Goal: Use online tool/utility: Utilize a website feature to perform a specific function

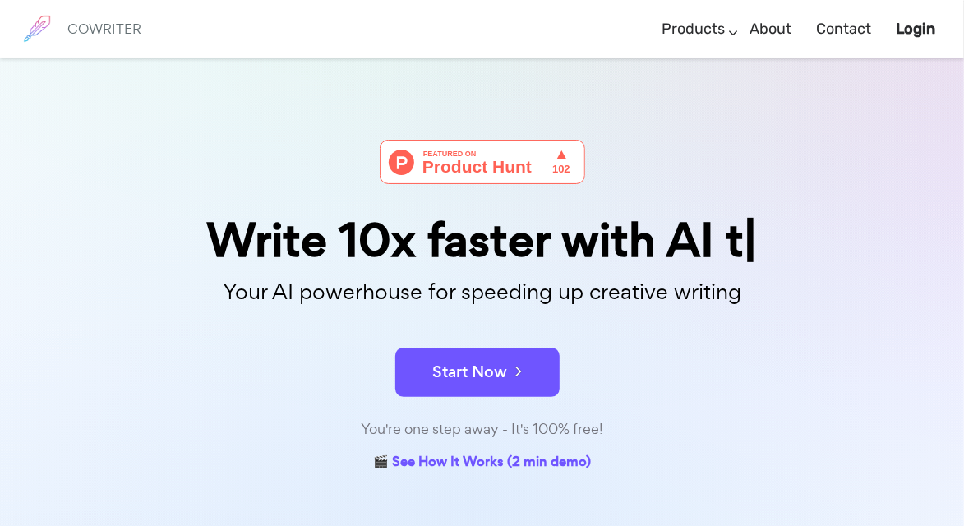
click at [517, 364] on icon at bounding box center [514, 371] width 15 height 18
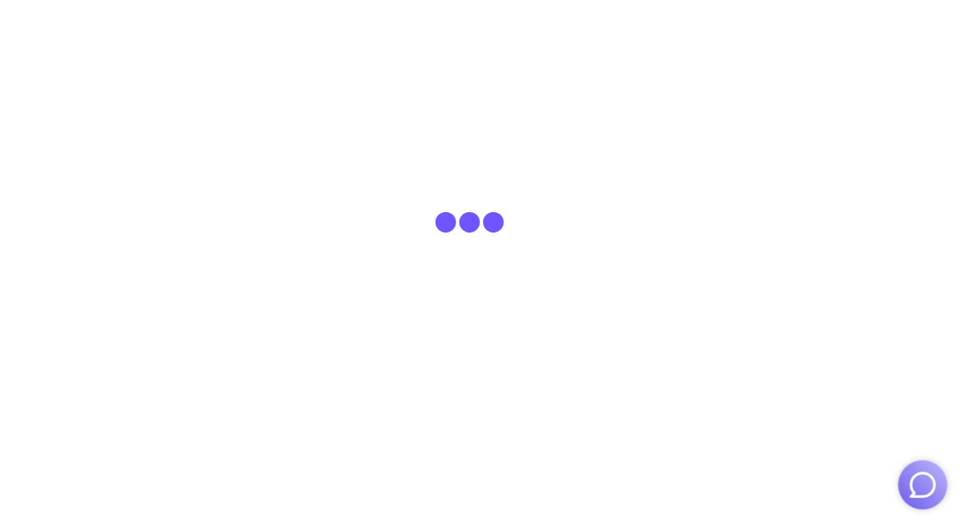
click at [251, 58] on html at bounding box center [482, 29] width 964 height 58
click at [364, 58] on html at bounding box center [482, 29] width 964 height 58
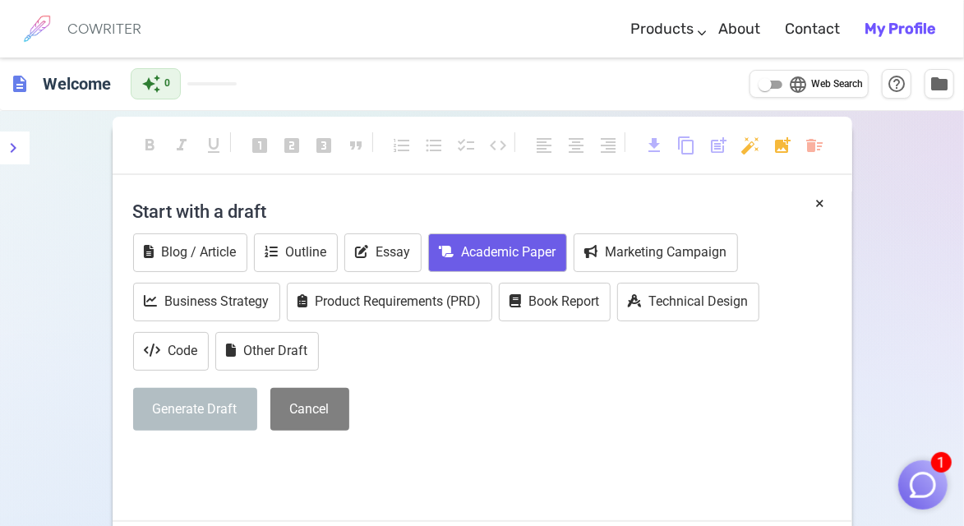
click at [498, 260] on button "Academic Paper" at bounding box center [497, 252] width 139 height 39
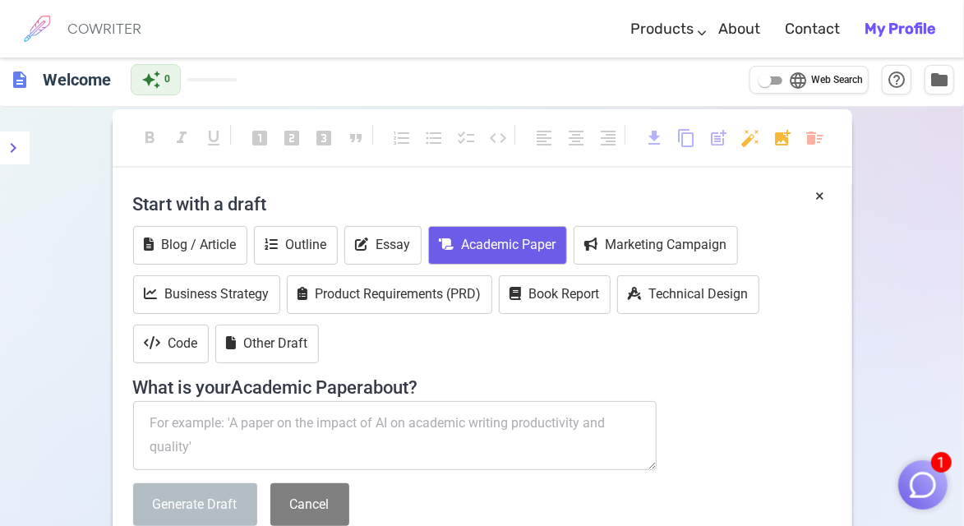
scroll to position [46, 0]
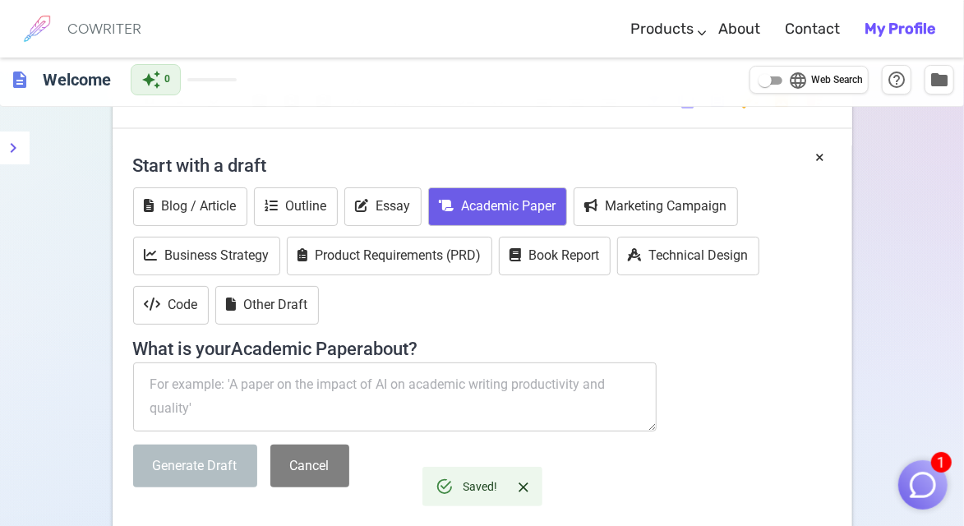
click at [156, 375] on textarea at bounding box center [395, 396] width 524 height 69
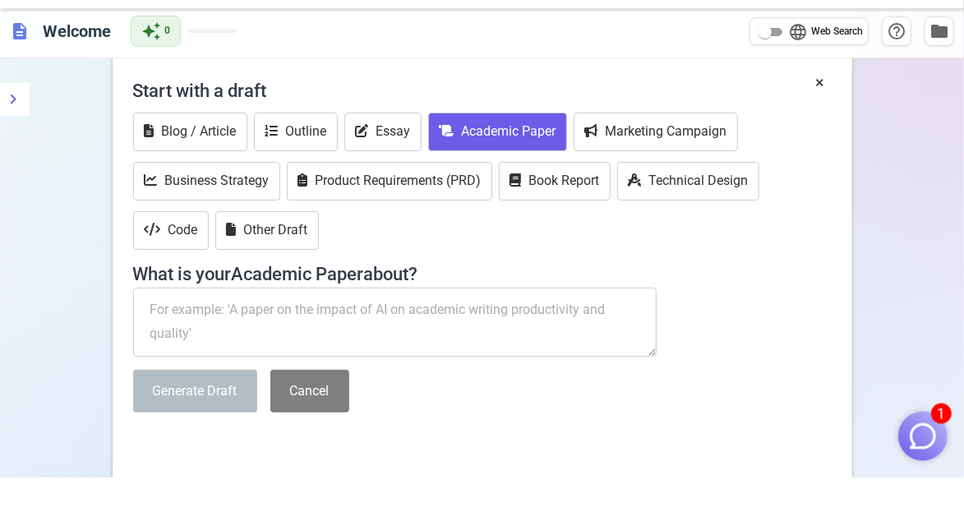
scroll to position [71, 0]
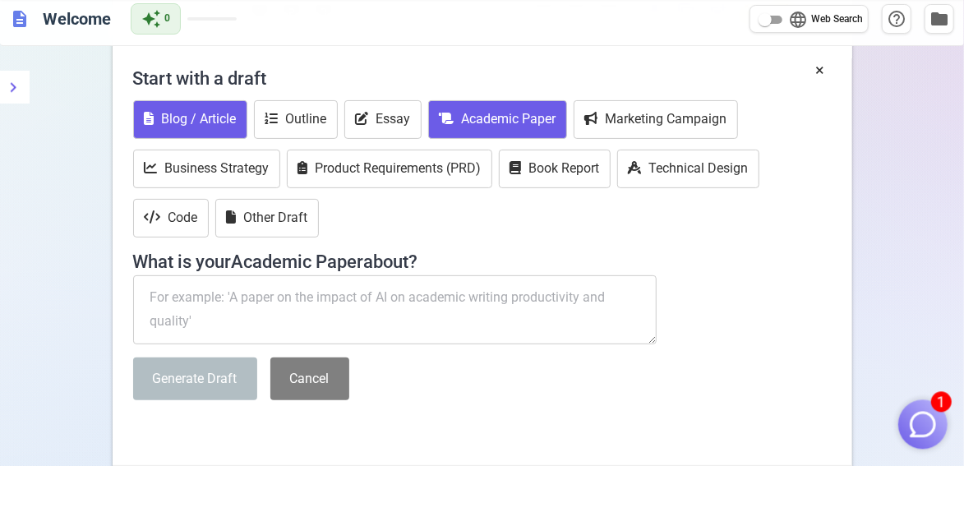
click at [153, 179] on icon at bounding box center [149, 179] width 10 height 13
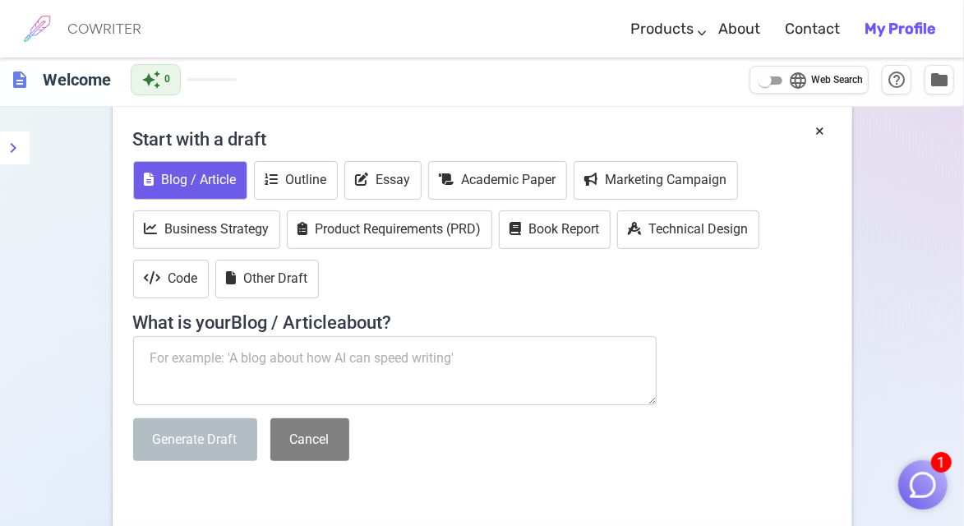
scroll to position [66, 0]
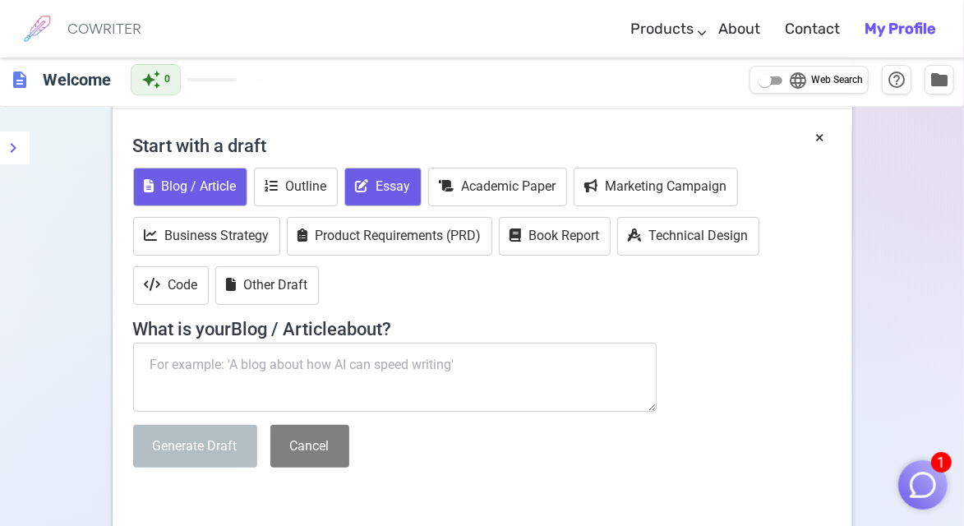
click at [388, 194] on button "Essay" at bounding box center [382, 187] width 77 height 39
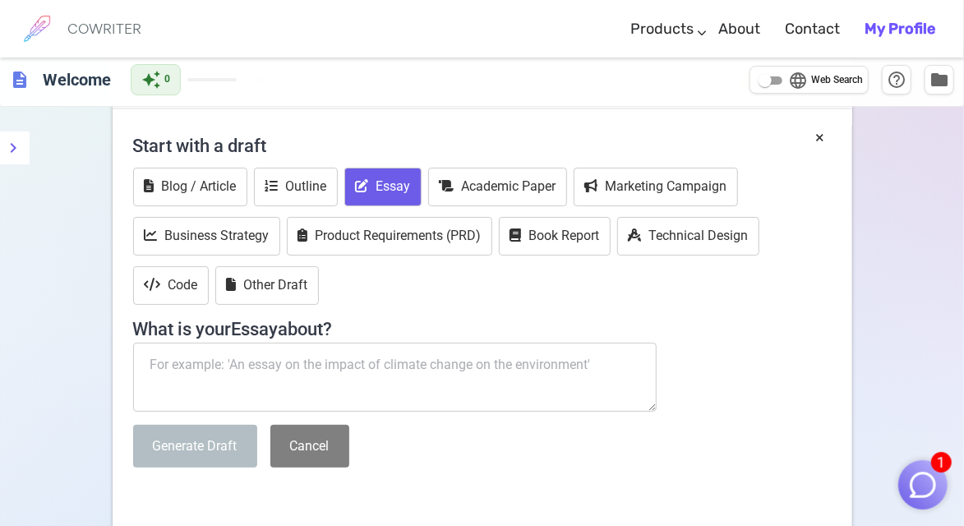
click at [307, 368] on textarea at bounding box center [395, 377] width 524 height 69
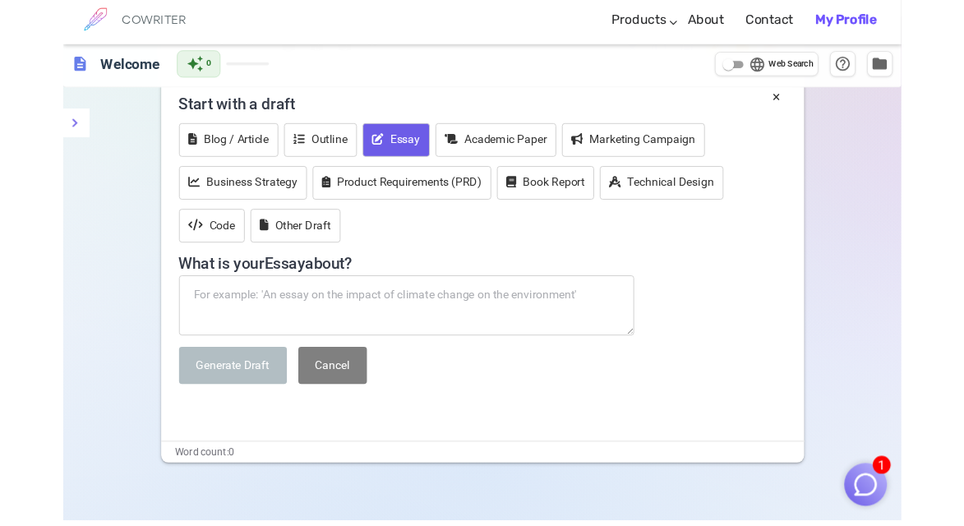
scroll to position [85, 0]
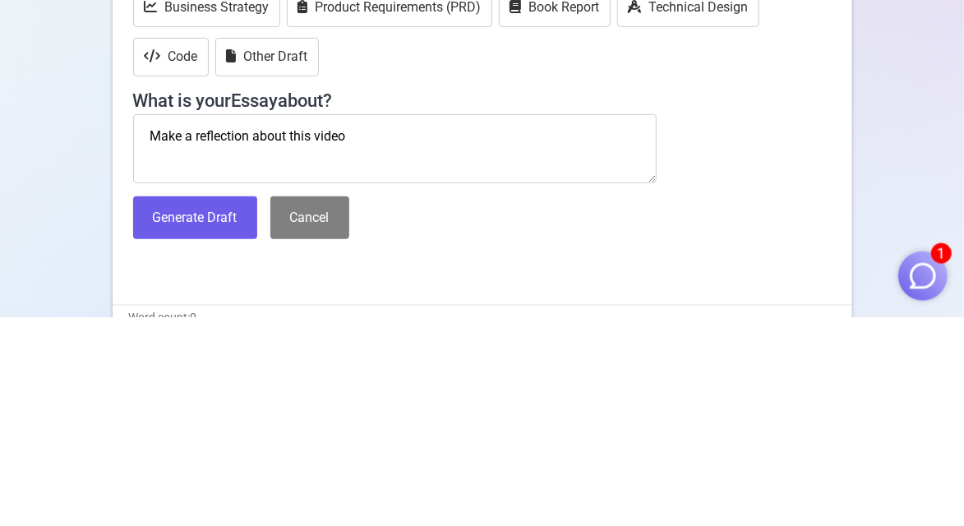
paste textarea "[URL][DOMAIN_NAME]"
type textarea "Make a reflection about this video [URL][DOMAIN_NAME]"
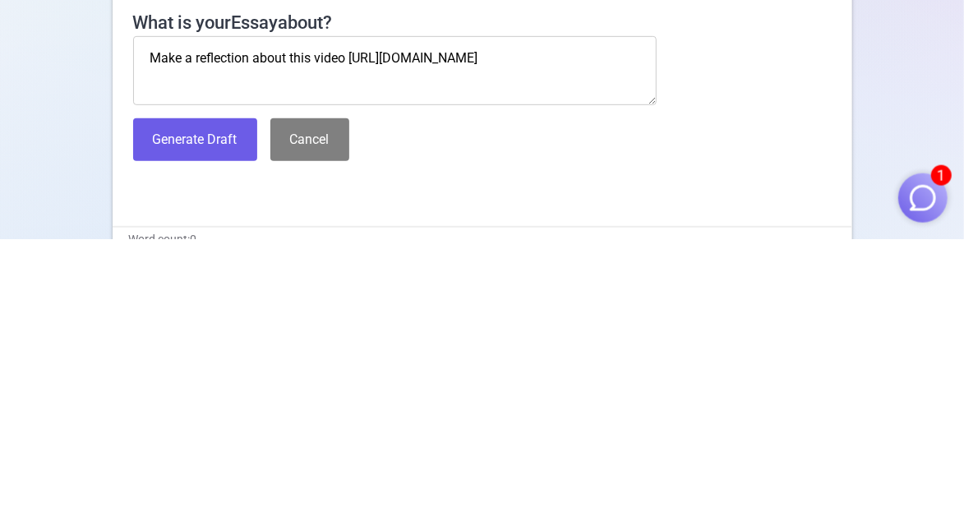
click at [173, 416] on button "Generate Draft" at bounding box center [195, 427] width 124 height 44
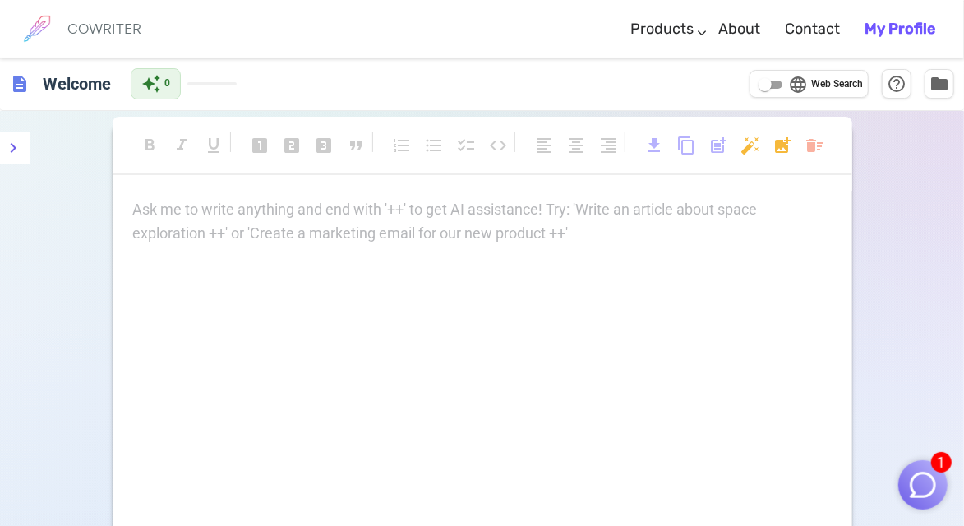
scroll to position [32, 0]
